Goal: Ask a question: Seek information or help from site administrators or community

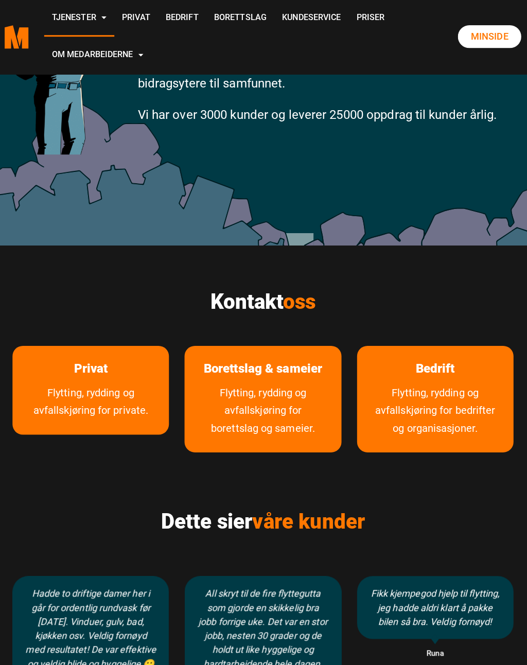
scroll to position [165, 0]
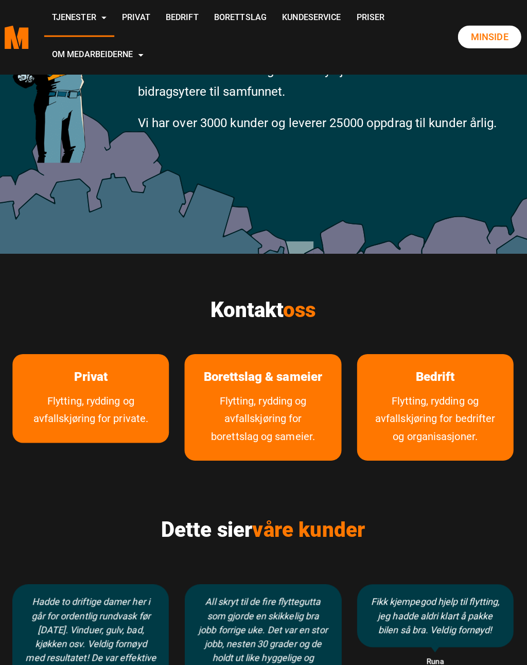
click at [273, 308] on h2 "Kontakt oss" at bounding box center [263, 307] width 496 height 25
click at [304, 308] on span "oss" at bounding box center [300, 307] width 32 height 24
click at [260, 315] on h2 "Kontakt oss" at bounding box center [263, 307] width 496 height 25
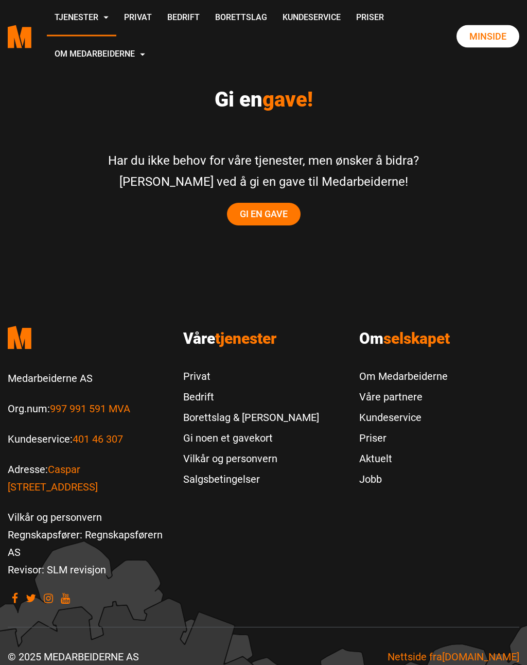
scroll to position [1992, 0]
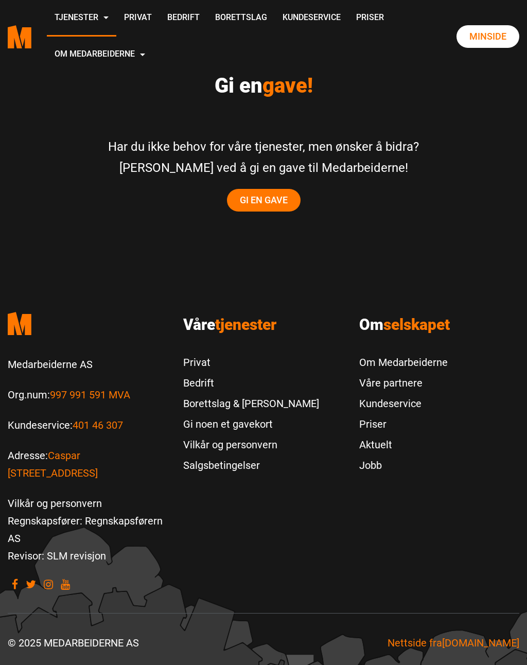
click at [275, 37] on link "Kundeservice" at bounding box center [312, 18] width 74 height 37
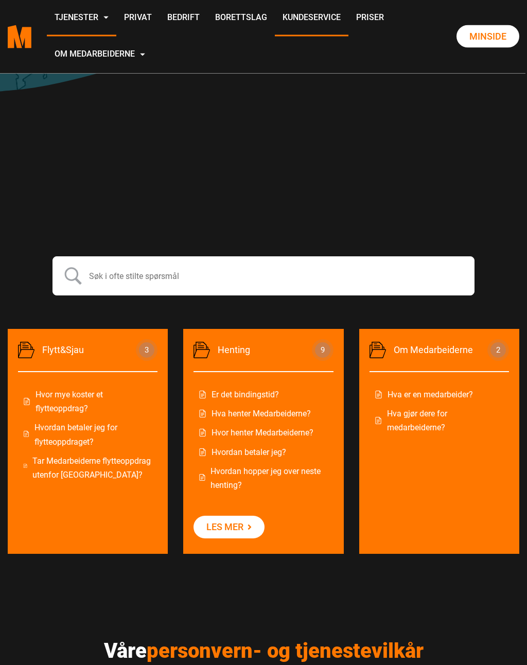
scroll to position [241, 0]
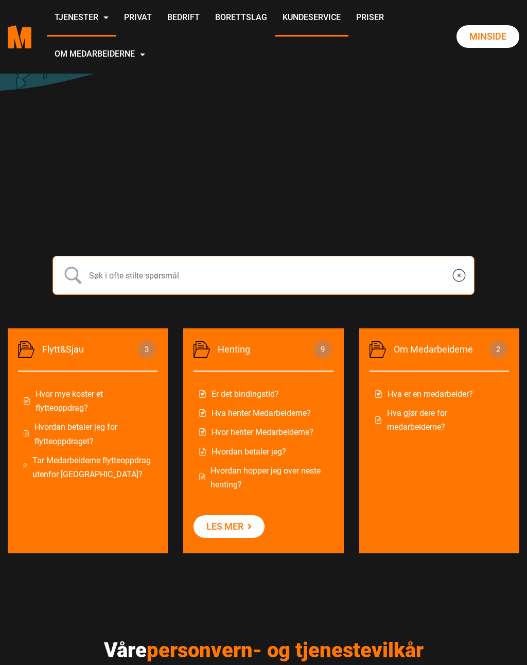
click at [93, 280] on input "text" at bounding box center [264, 275] width 422 height 39
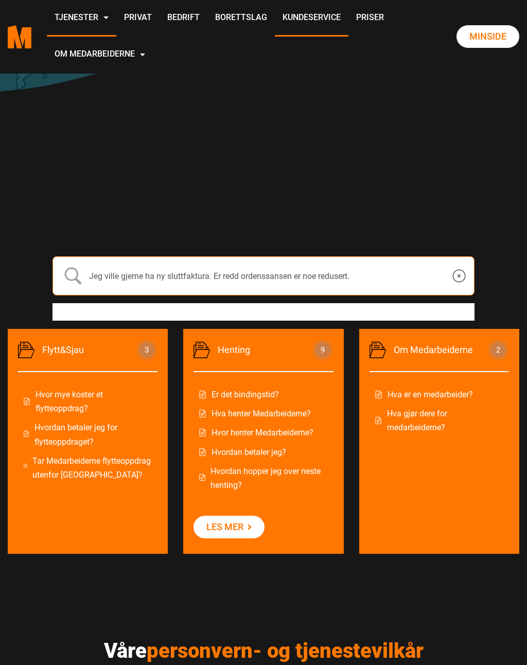
type input "Jeg ville gjerne ha ny sluttfaktura. Er redd ordenssansen er noe redusert."
click at [73, 276] on input "submit" at bounding box center [73, 276] width 26 height 26
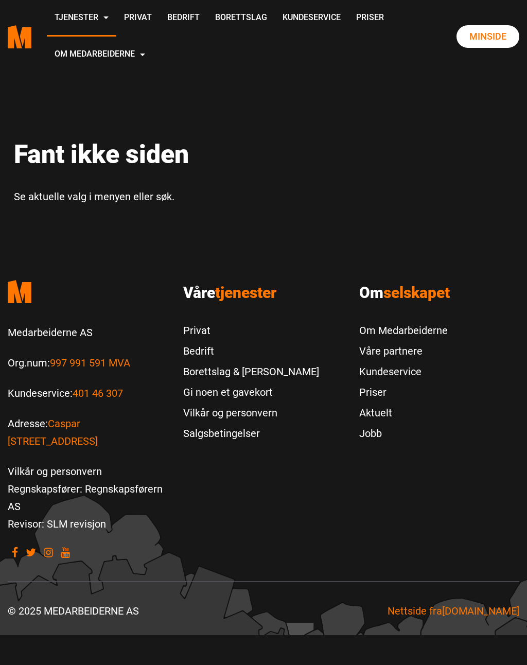
click at [76, 337] on p "Medarbeiderne AS" at bounding box center [88, 333] width 160 height 18
click at [76, 336] on p "Medarbeiderne AS" at bounding box center [88, 333] width 160 height 18
click at [413, 376] on link "Kundeservice" at bounding box center [403, 372] width 89 height 21
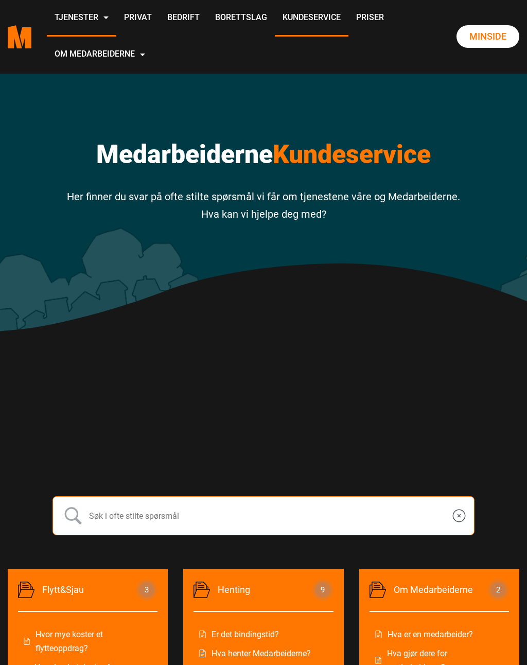
click at [119, 519] on input "text" at bounding box center [264, 515] width 422 height 39
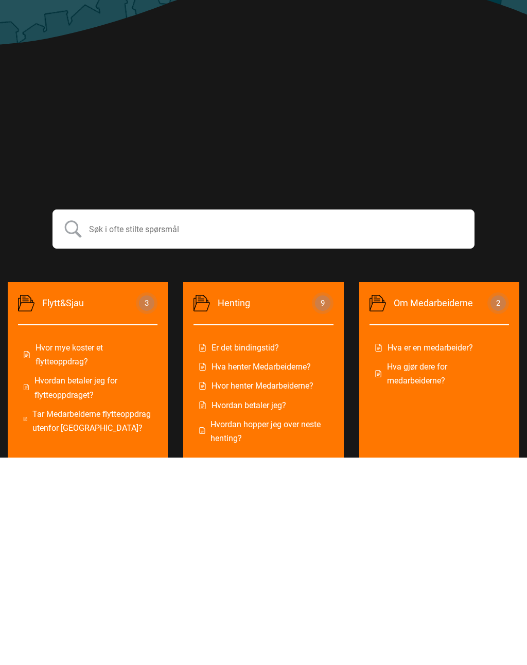
click at [420, 568] on link "Hva gjør dere for medarbeiderne?" at bounding box center [439, 582] width 129 height 28
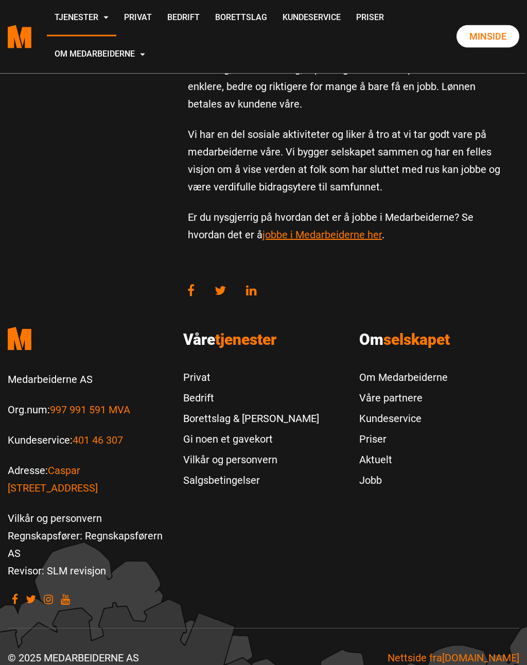
scroll to position [351, 0]
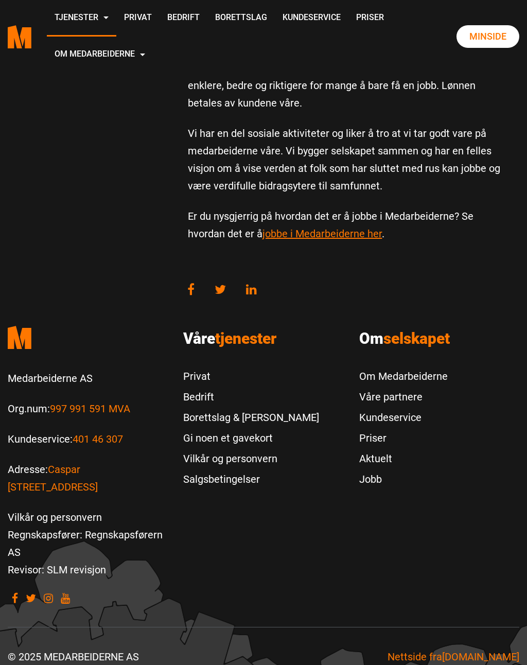
click at [98, 465] on link "Caspar [STREET_ADDRESS]" at bounding box center [53, 479] width 90 height 30
